Goal: Download file/media

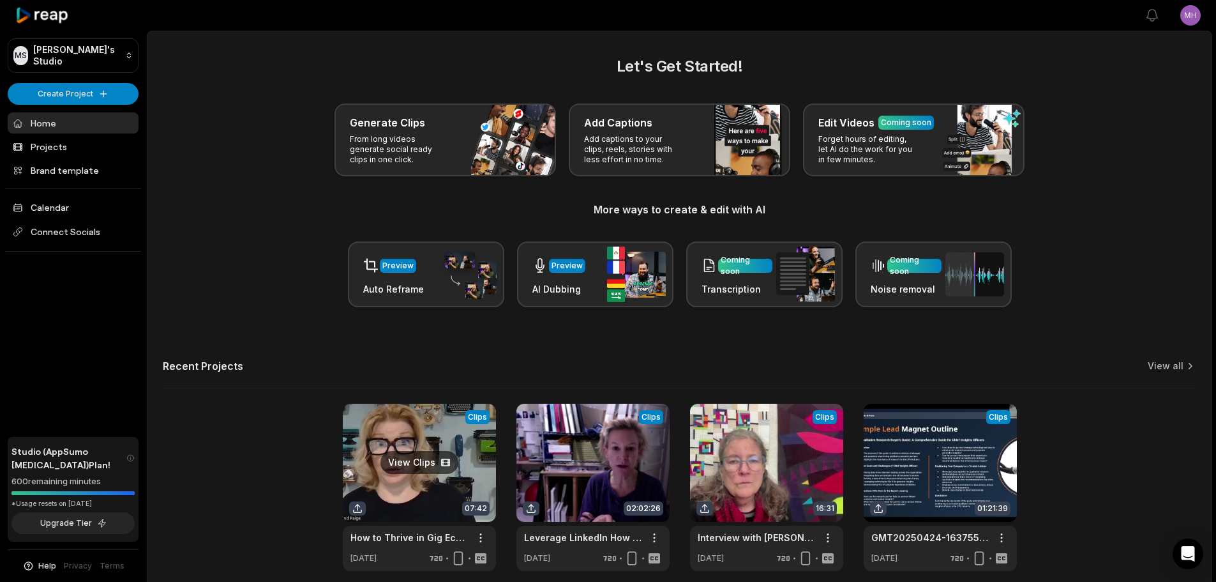
click at [414, 459] on link at bounding box center [419, 487] width 153 height 167
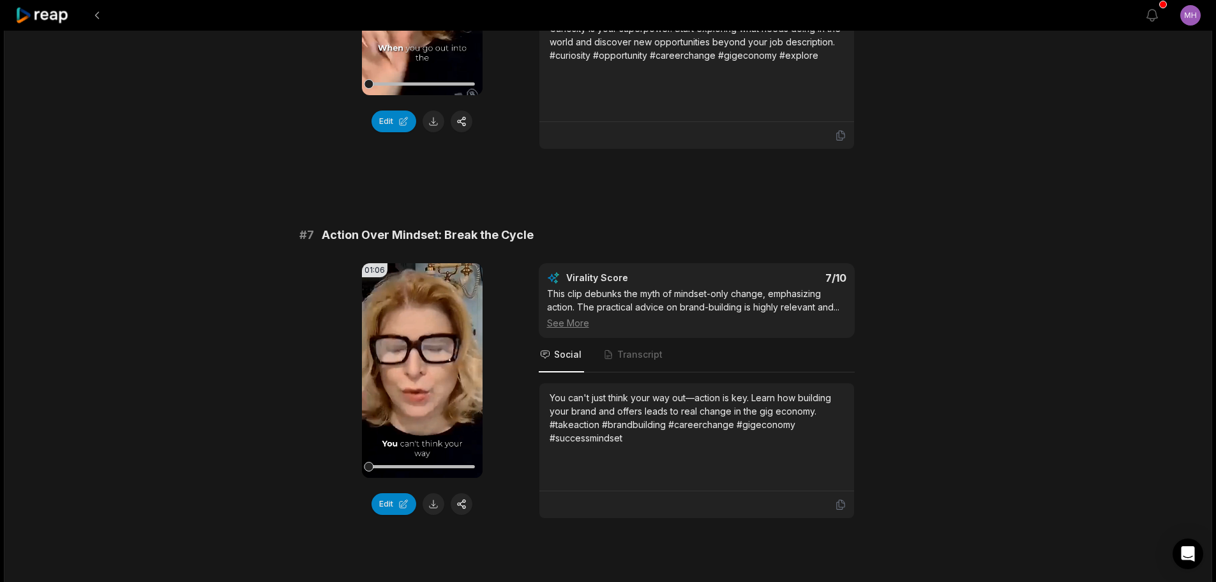
scroll to position [2299, 0]
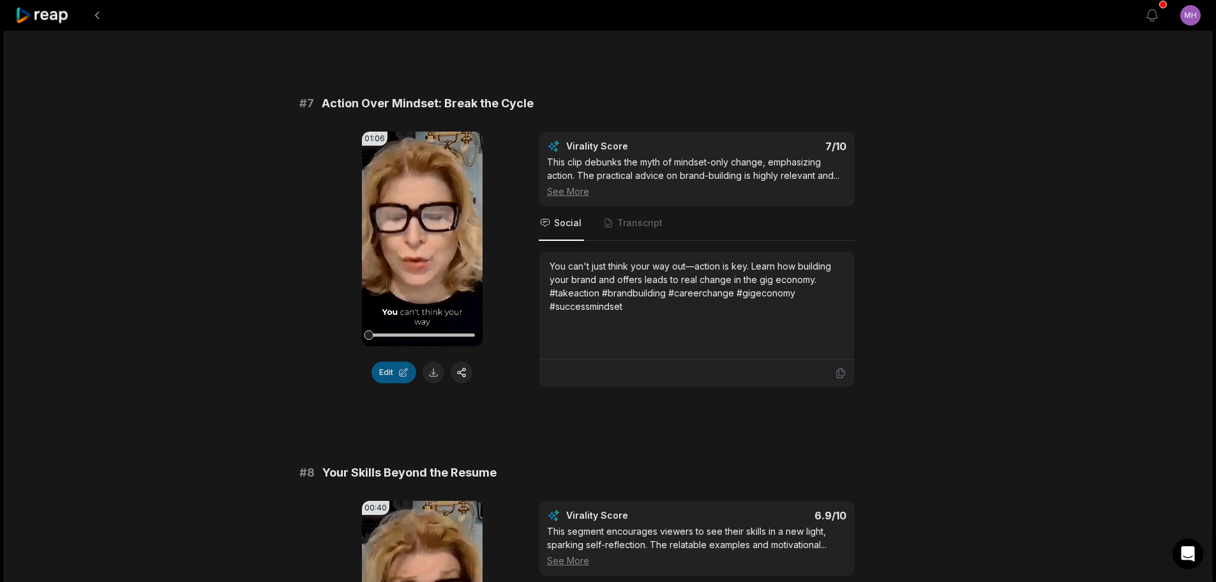
click at [402, 371] on button "Edit" at bounding box center [394, 372] width 45 height 22
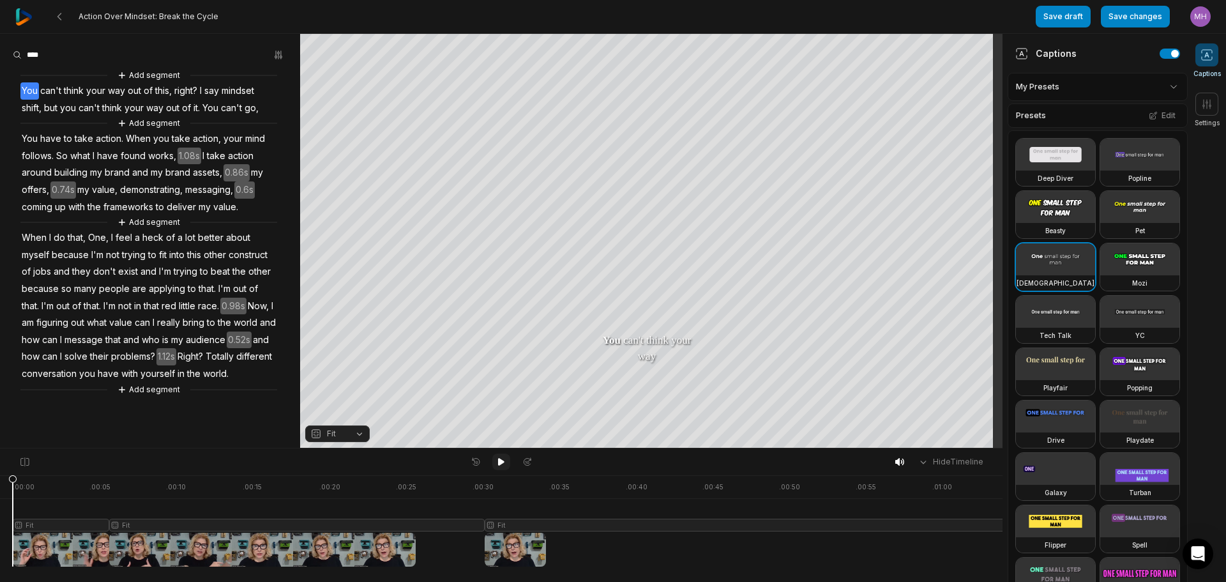
click at [497, 462] on icon at bounding box center [501, 462] width 10 height 10
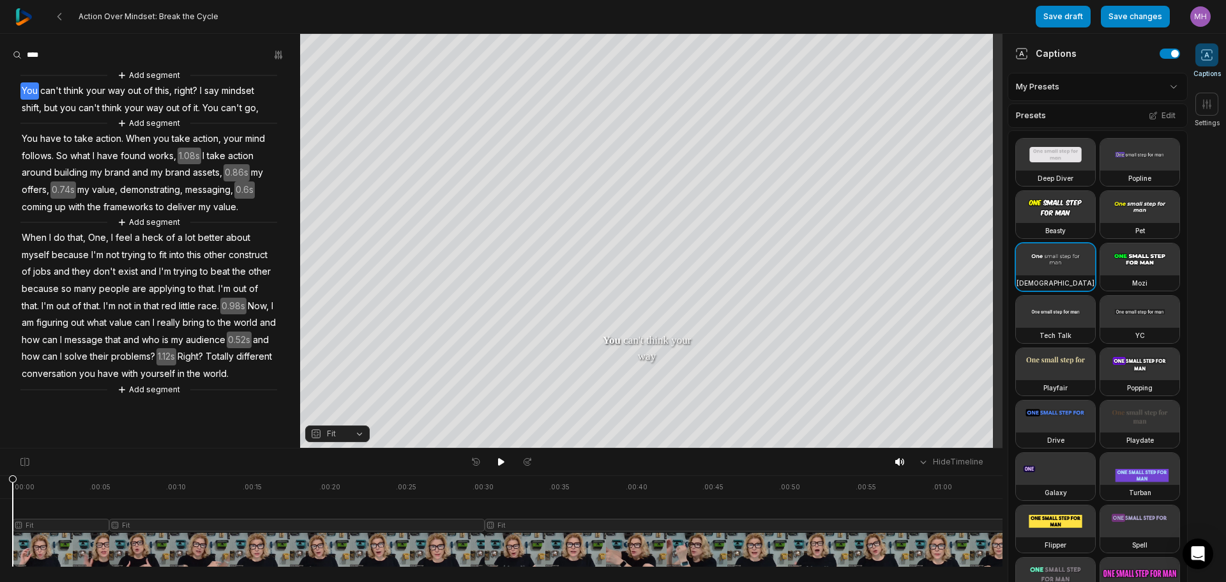
click at [18, 12] on img at bounding box center [23, 16] width 17 height 17
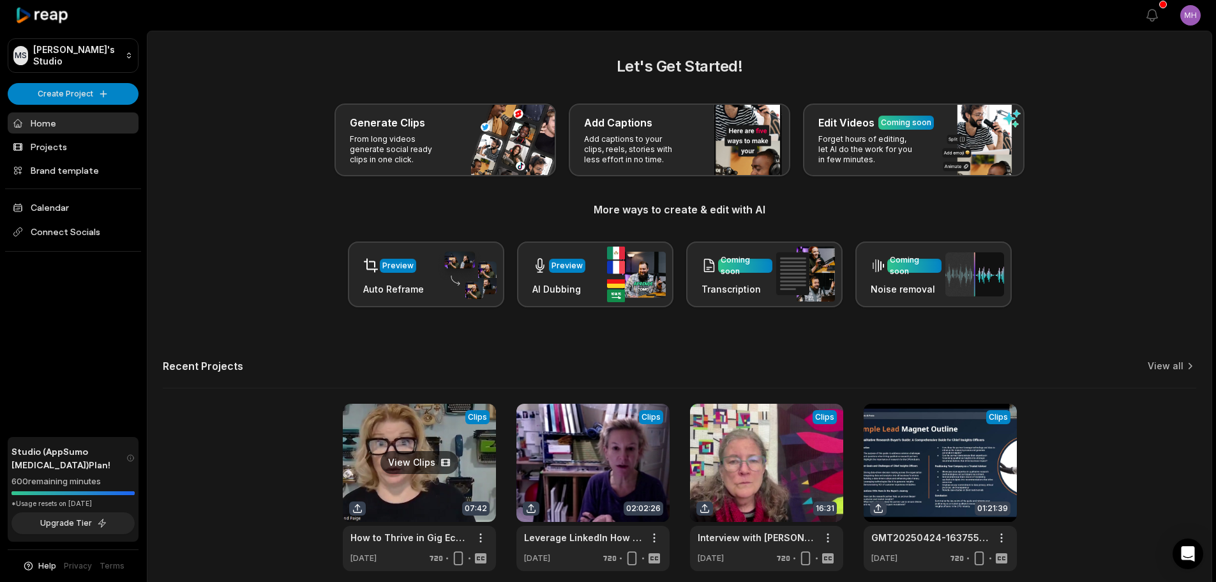
click at [414, 446] on link at bounding box center [419, 487] width 153 height 167
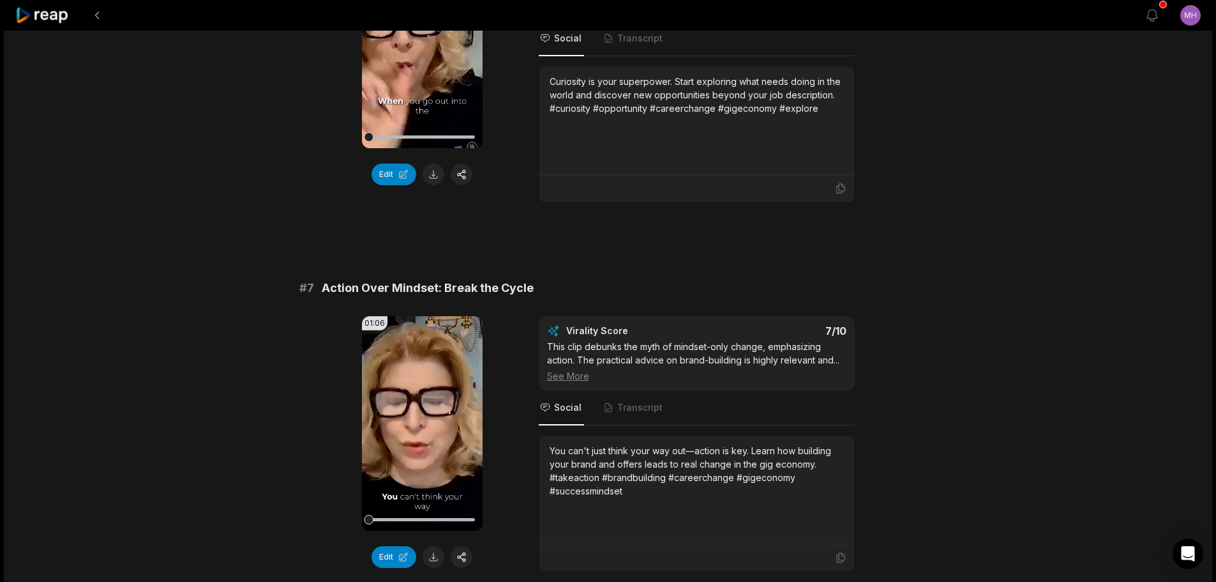
scroll to position [2235, 0]
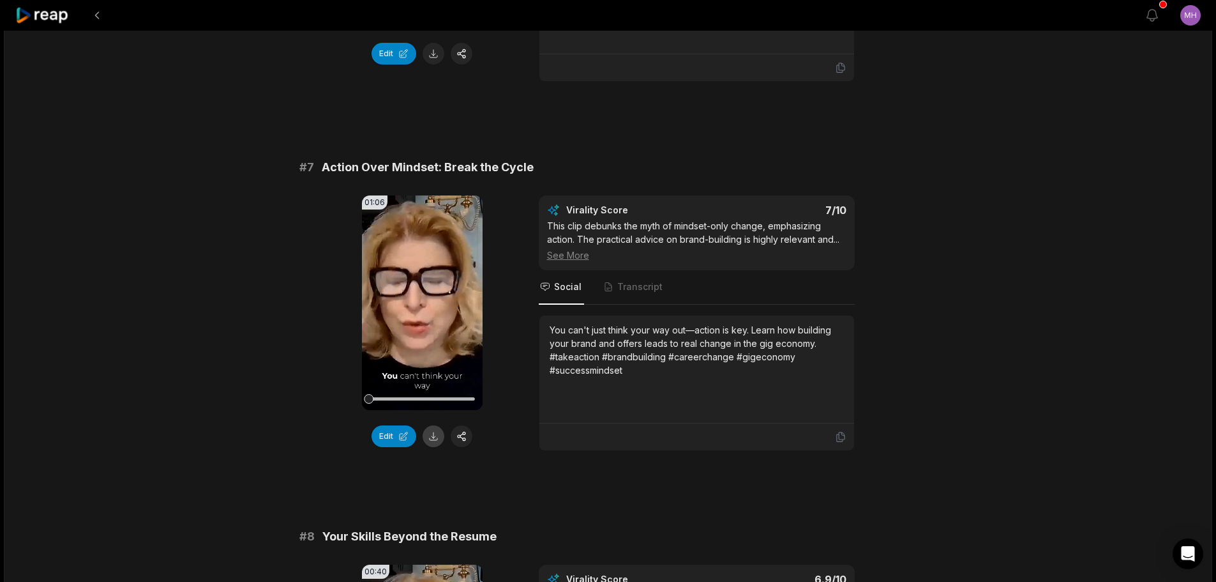
click at [430, 437] on button at bounding box center [434, 436] width 22 height 22
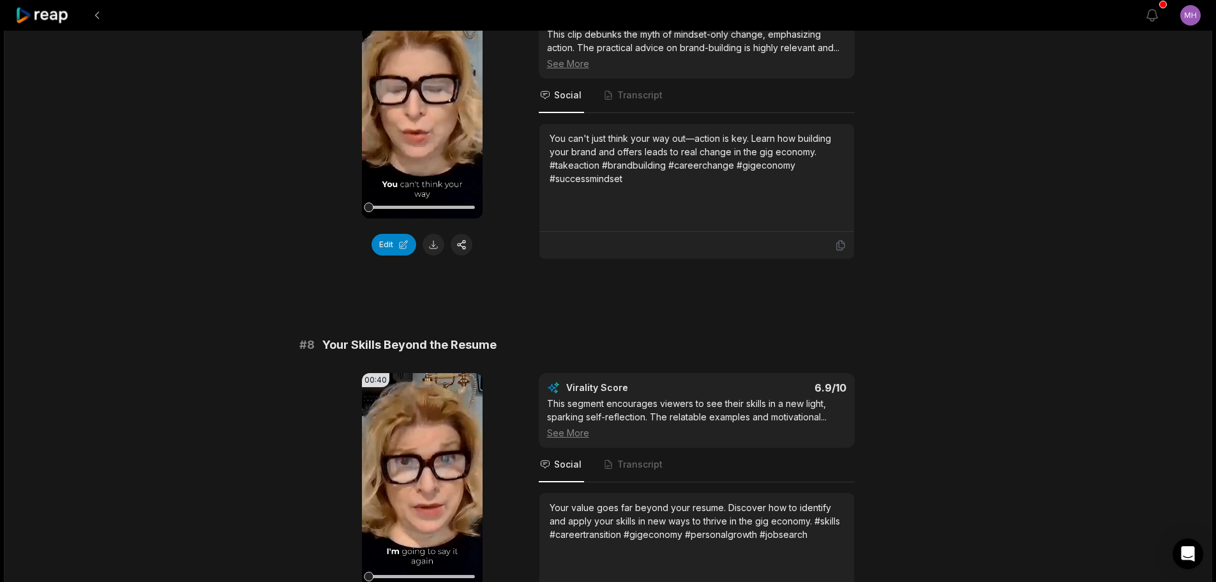
scroll to position [2746, 0]
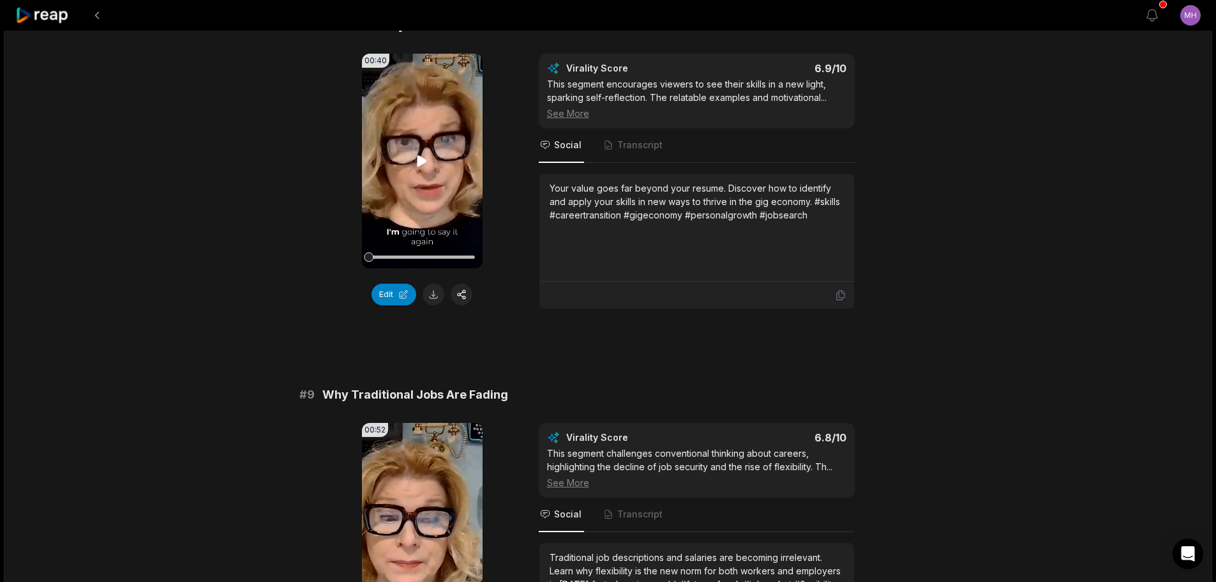
click at [414, 160] on icon at bounding box center [421, 160] width 15 height 15
click at [434, 296] on button at bounding box center [434, 295] width 22 height 22
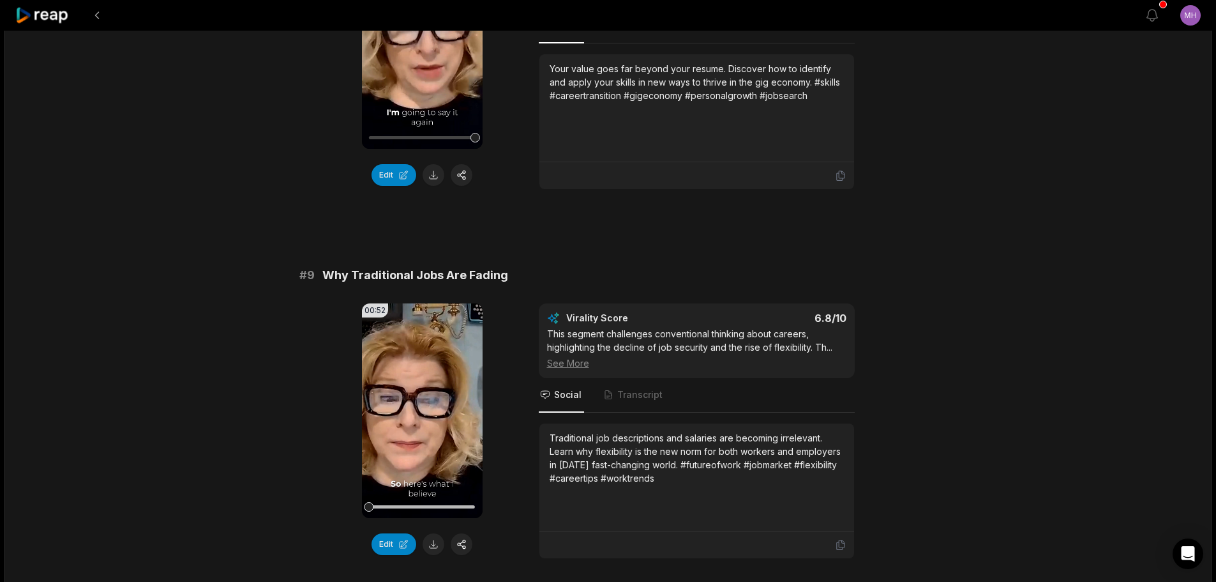
scroll to position [3065, 0]
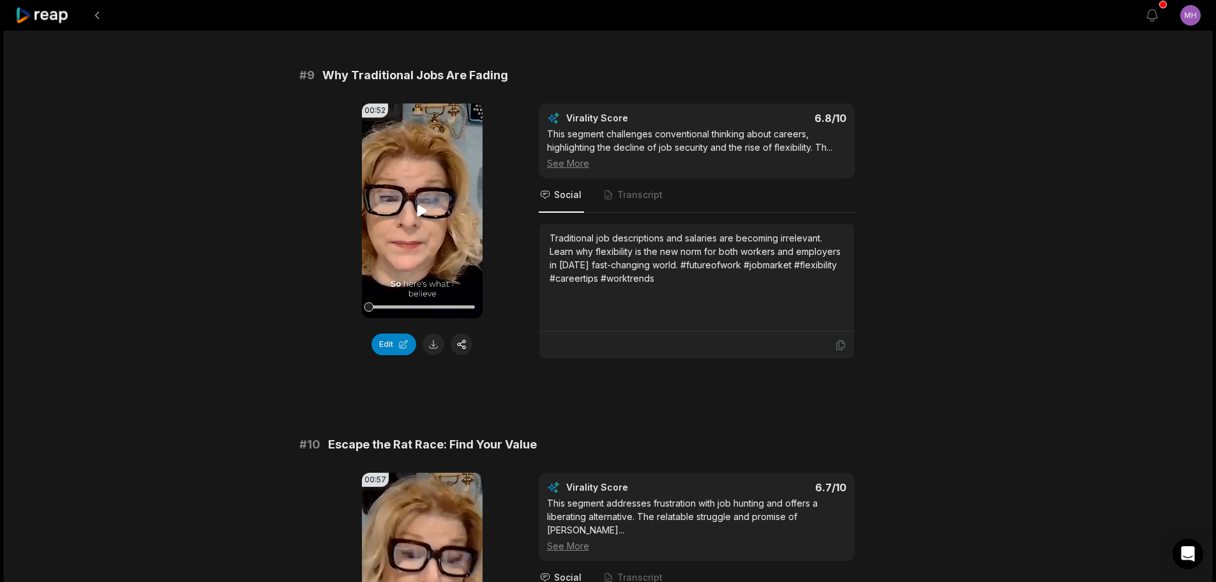
click at [416, 213] on icon at bounding box center [421, 210] width 15 height 15
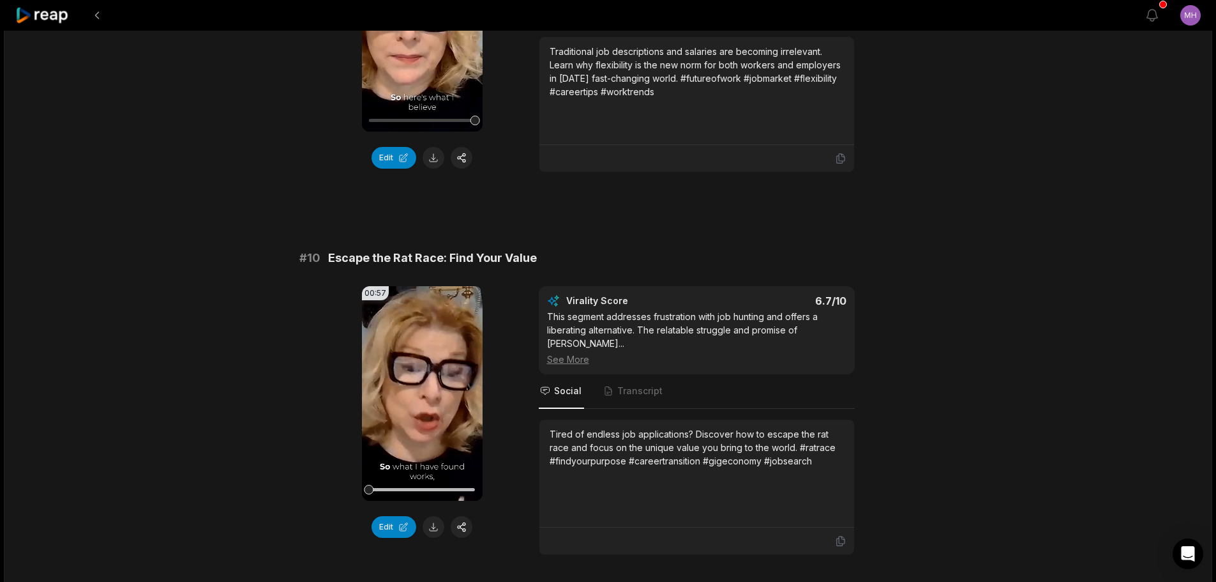
scroll to position [3308, 0]
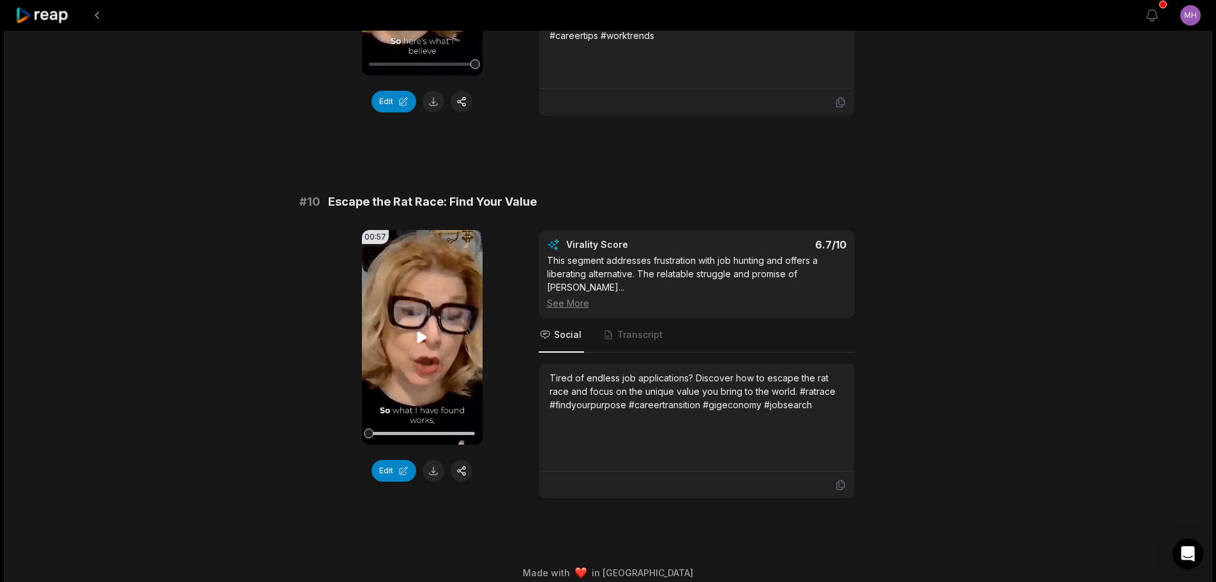
click at [423, 338] on icon at bounding box center [423, 336] width 10 height 11
click at [420, 344] on icon at bounding box center [421, 336] width 15 height 15
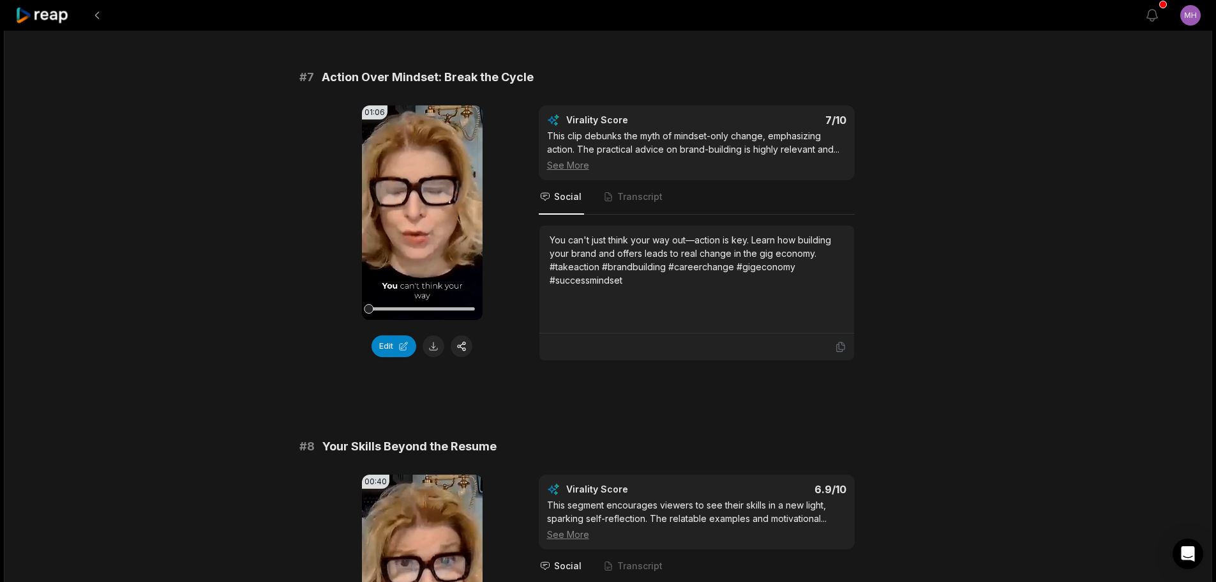
scroll to position [2158, 0]
